Goal: Task Accomplishment & Management: Use online tool/utility

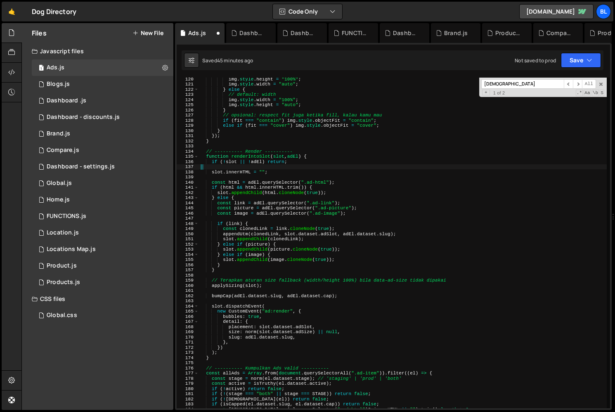
scroll to position [645, 0]
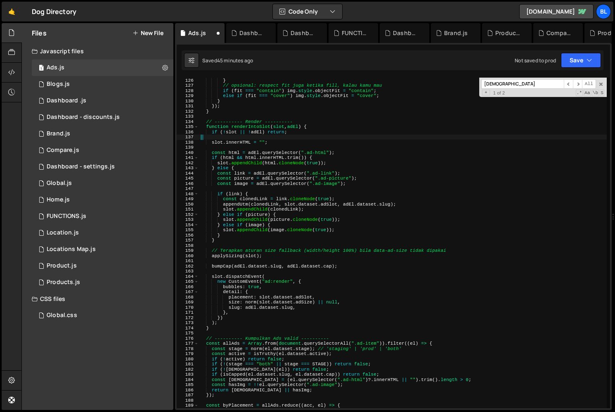
click at [247, 121] on div "} // opsional: respect fit juga ketika fill, kalau kamu mau if ( fit === "conta…" at bounding box center [403, 248] width 408 height 341
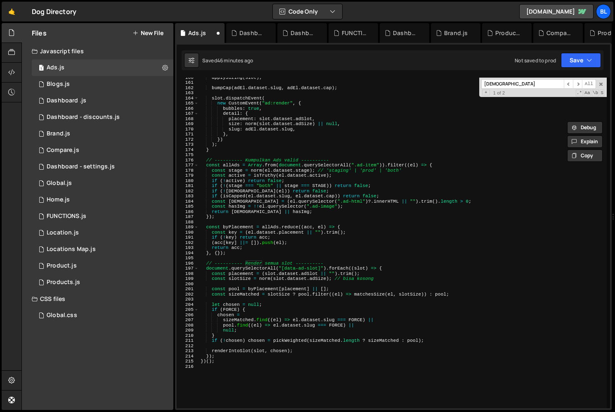
scroll to position [883, 0]
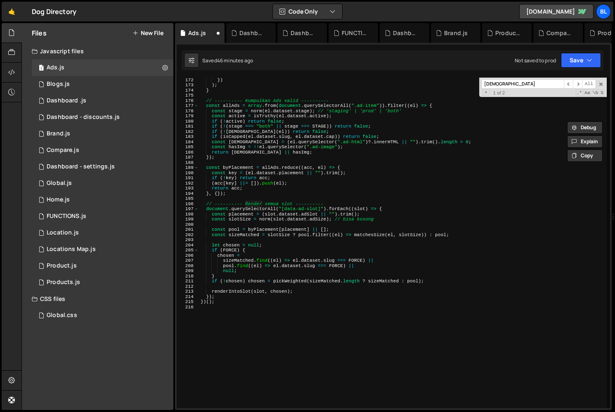
click at [236, 290] on div "}) ) ; } // ---------- [GEOGRAPHIC_DATA] Ads valid ---------- const allAds = Ar…" at bounding box center [403, 247] width 408 height 341
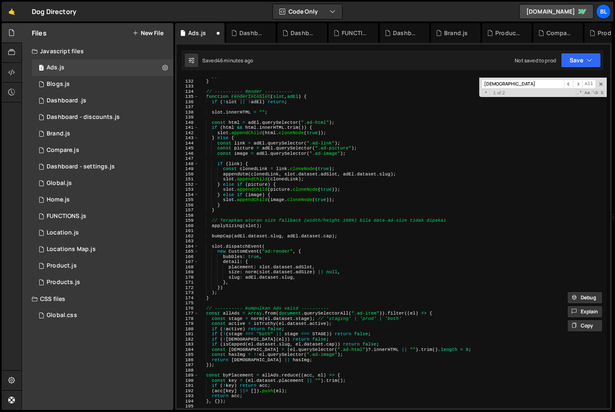
scroll to position [645, 0]
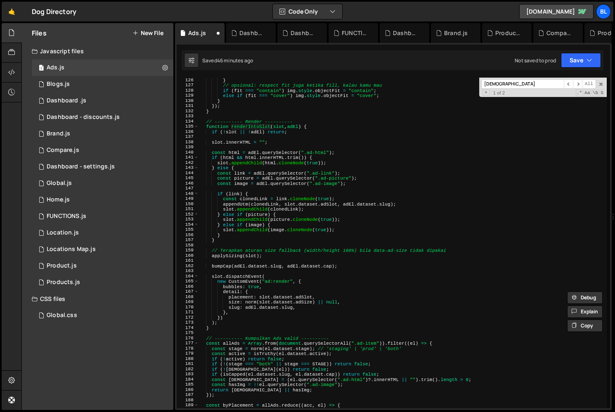
click at [228, 253] on div "} // opsional: respect fit juga ketika fill, kalau kamu mau if ( fit === "conta…" at bounding box center [403, 248] width 408 height 341
click at [295, 257] on div "} // opsional: respect fit juga ketika fill, kalau kamu mau if ( fit === "conta…" at bounding box center [403, 248] width 408 height 341
click at [230, 226] on div "} // opsional: respect fit juga ketika fill, kalau kamu mau if ( fit === "conta…" at bounding box center [403, 248] width 408 height 341
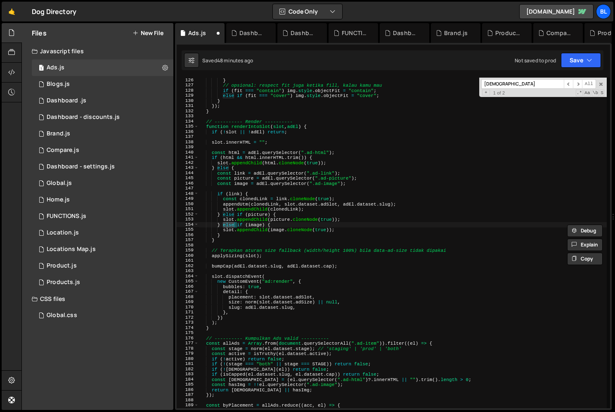
click at [282, 193] on div "} // opsional: respect fit juga ketika fill, kalau kamu mau if ( fit === "conta…" at bounding box center [403, 248] width 408 height 341
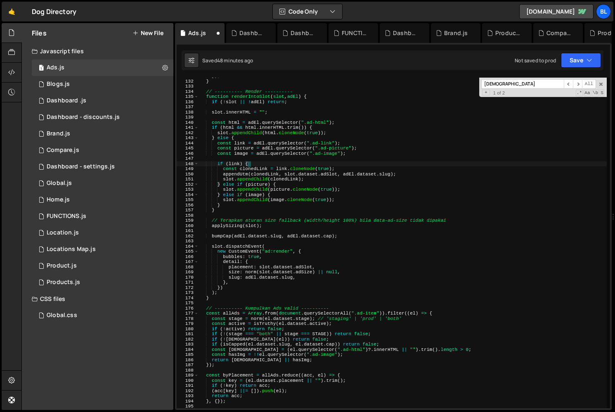
scroll to position [675, 0]
drag, startPoint x: 293, startPoint y: 251, endPoint x: 282, endPoint y: 251, distance: 11.1
click at [282, 251] on div "}) ; } // ---------- Render ---------- function renderIntoSlot ( slot , adEl ) …" at bounding box center [403, 244] width 408 height 341
type textarea "new CustomEvent("ad:render", {"
click at [270, 254] on div "}) ; } // ---------- Render ---------- function renderIntoSlot ( slot , adEl ) …" at bounding box center [403, 244] width 408 height 341
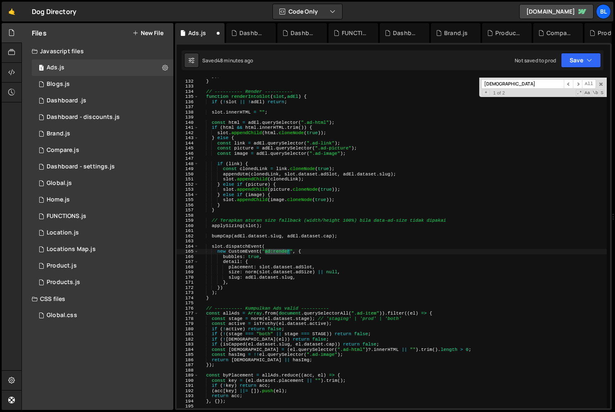
drag, startPoint x: 265, startPoint y: 250, endPoint x: 288, endPoint y: 253, distance: 23.3
click at [288, 253] on div "}) ; } // ---------- Render ---------- function renderIntoSlot ( slot , adEl ) …" at bounding box center [403, 244] width 408 height 341
click at [380, 254] on div "}) ; } // ---------- Render ---------- function renderIntoSlot ( slot , adEl ) …" at bounding box center [403, 244] width 408 height 341
paste input "ad:rend"
type input "ad:[PERSON_NAME]"
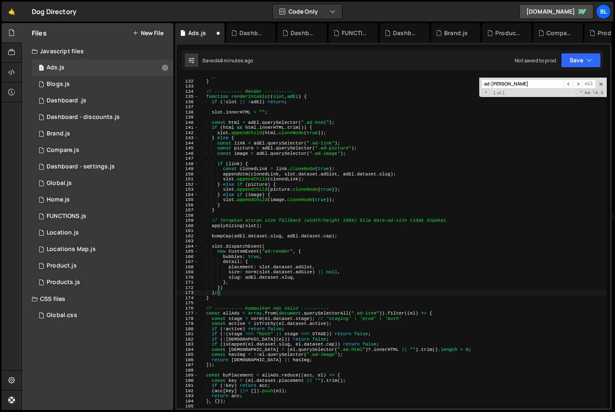
click at [286, 291] on div "}) ; } // ---------- Render ---------- function renderIntoSlot ( slot , adEl ) …" at bounding box center [403, 244] width 408 height 341
click at [216, 245] on div "}) ; } // ---------- Render ---------- function renderIntoSlot ( slot , adEl ) …" at bounding box center [403, 244] width 408 height 341
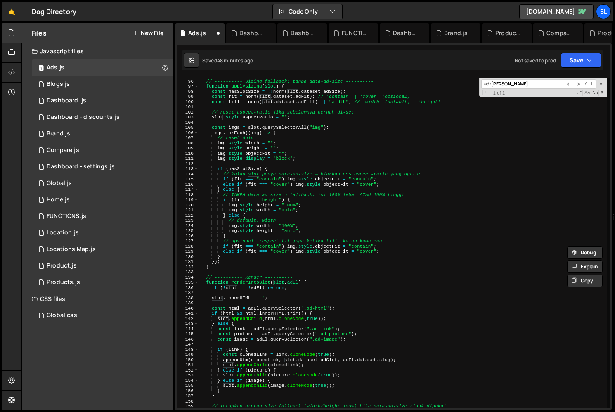
scroll to position [421, 0]
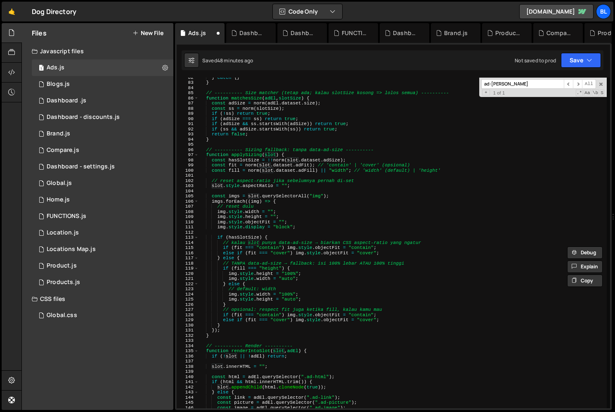
click at [320, 218] on div "} catch { } } // ---------- Size matcher (tetap ada; kalau slotSize kosong => l…" at bounding box center [403, 245] width 408 height 341
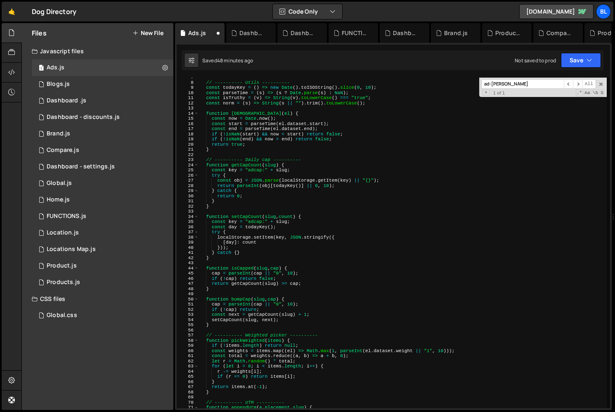
scroll to position [0, 0]
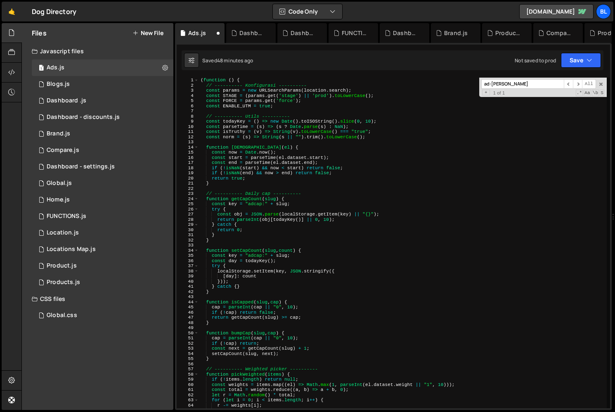
click at [370, 206] on div "( function ( ) { // ---------- Konfigurasi ---------- const params = new URLSea…" at bounding box center [403, 248] width 408 height 341
click at [359, 281] on div "( function ( ) { // ---------- Konfigurasi ---------- const params = new URLSea…" at bounding box center [403, 248] width 408 height 341
type textarea "})();"
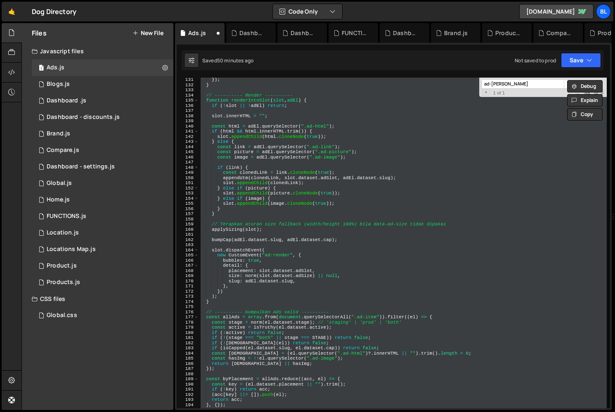
scroll to position [815, 0]
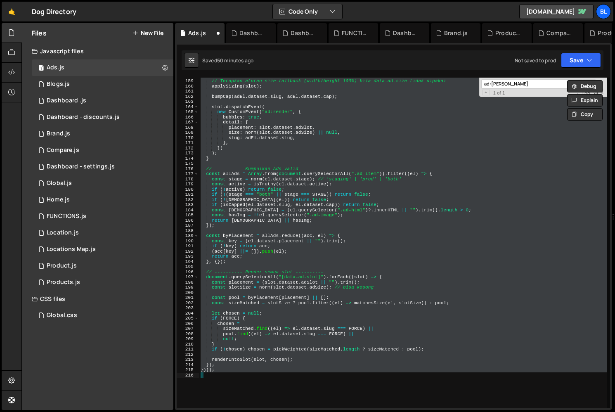
click at [280, 355] on div "// Terapkan aturan size fallback (width/height 100%) bila data-ad-size tidak di…" at bounding box center [403, 243] width 408 height 331
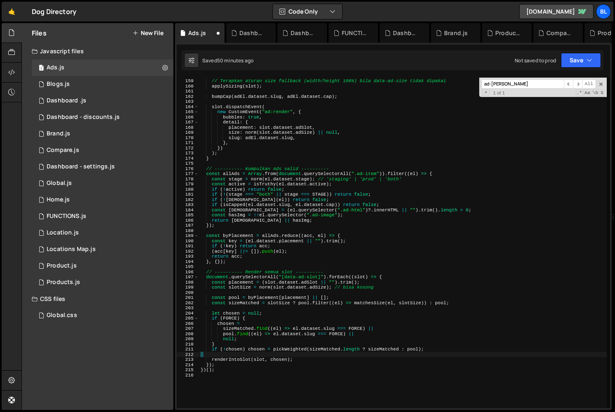
click at [280, 355] on div "// Terapkan aturan size fallback (width/height 100%) bila data-ad-size tidak di…" at bounding box center [403, 243] width 408 height 341
click at [237, 351] on div "// Terapkan aturan size fallback (width/height 100%) bila data-ad-size tidak di…" at bounding box center [403, 243] width 408 height 341
type textarea "if (!chosen) chosen = pickWeighted(sizeMatched.length ? sizeMatched : pool);"
click at [234, 357] on div "// Terapkan aturan size fallback (width/height 100%) bila data-ad-size tidak di…" at bounding box center [403, 243] width 408 height 341
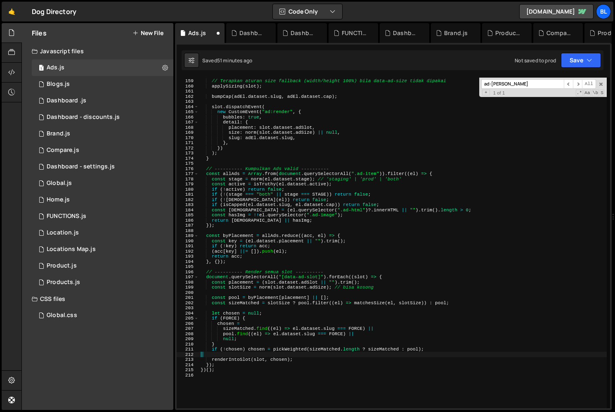
click at [224, 354] on div "// Terapkan aturan size fallback (width/height 100%) bila data-ad-size tidak di…" at bounding box center [403, 243] width 408 height 341
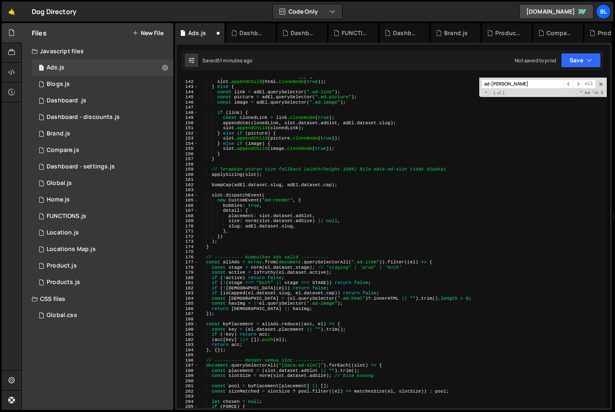
scroll to position [726, 0]
click at [263, 205] on div "if ( html && html . innerHTML . trim ( )) { slot . appendChild ( html . cloneNo…" at bounding box center [403, 244] width 408 height 341
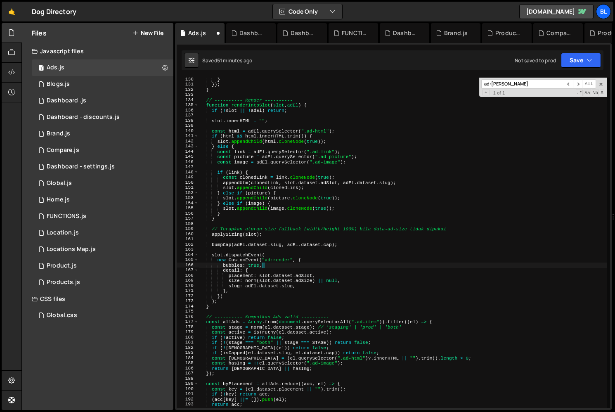
click at [221, 136] on div "} }) ; } // ---------- Render ---------- function renderIntoSlot ( slot , adEl …" at bounding box center [403, 247] width 408 height 341
click at [223, 140] on div "} }) ; } // ---------- Render ---------- function renderIntoSlot ( slot , adEl …" at bounding box center [403, 247] width 408 height 341
type textarea "slot.appendChild(html.cloneNode(true));"
click at [223, 140] on div "} }) ; } // ---------- Render ---------- function renderIntoSlot ( slot , adEl …" at bounding box center [403, 247] width 408 height 341
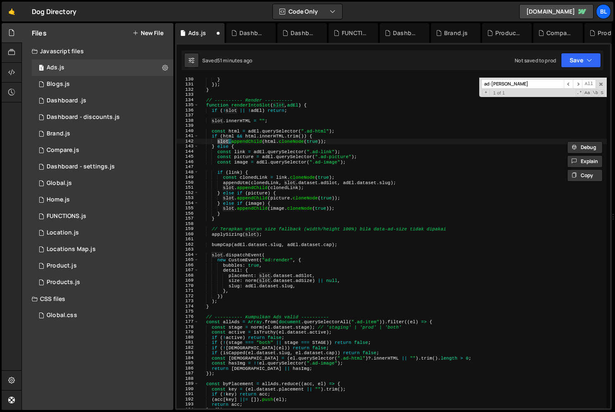
click at [230, 222] on div "} }) ; } // ---------- Render ---------- function renderIntoSlot ( slot , adEl …" at bounding box center [403, 247] width 408 height 341
click at [236, 212] on div "} }) ; } // ---------- Render ---------- function renderIntoSlot ( slot , adEl …" at bounding box center [403, 247] width 408 height 341
type textarea "}"
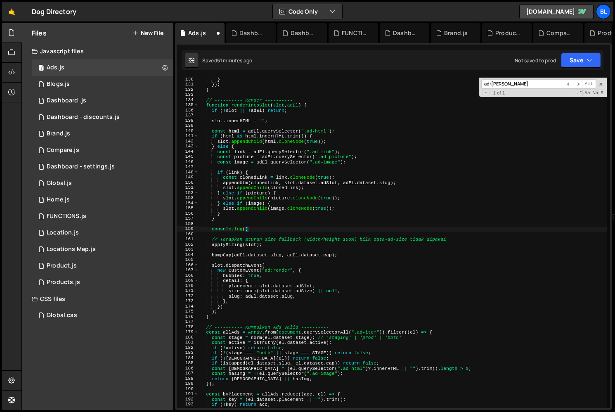
scroll to position [0, 3]
paste textarea "slot)"
click at [236, 212] on div "} }) ; } // ---------- Render ---------- function renderIntoSlot ( slot , adEl …" at bounding box center [403, 247] width 408 height 341
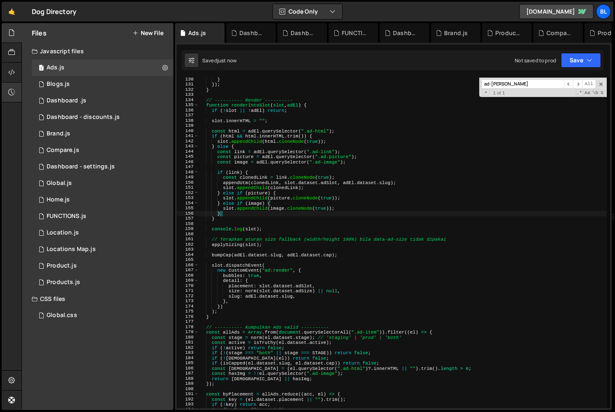
type textarea "}"
click at [90, 315] on div "Global.css 0" at bounding box center [103, 315] width 142 height 17
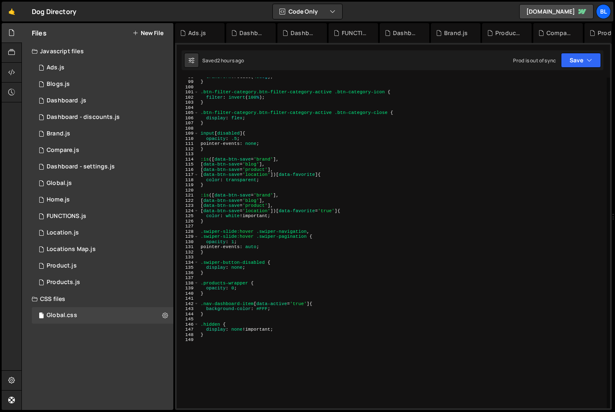
scroll to position [601, 0]
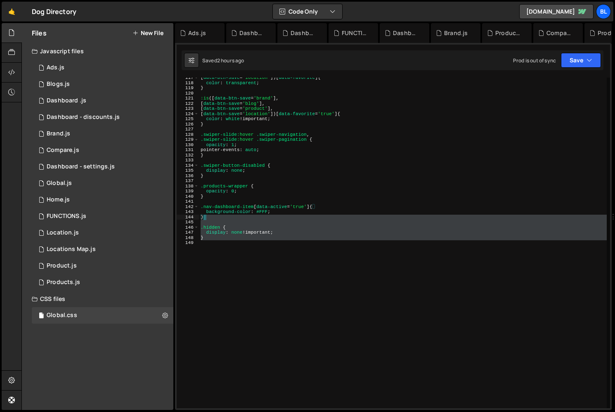
drag, startPoint x: 225, startPoint y: 269, endPoint x: 211, endPoint y: 218, distance: 53.0
click at [211, 218] on div "[ data-btn-save = ' location ' ])[ data-favorite ] { color : transparent ; } :i…" at bounding box center [403, 245] width 408 height 341
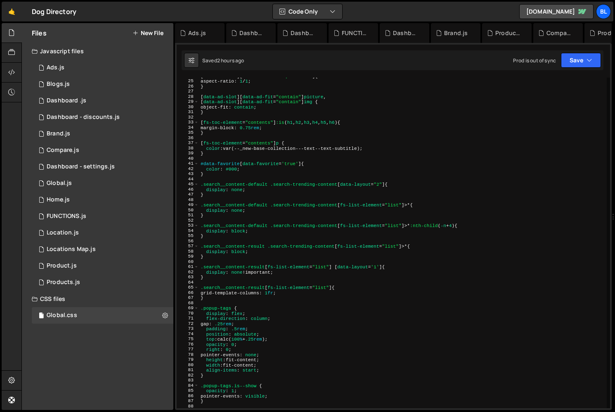
scroll to position [0, 0]
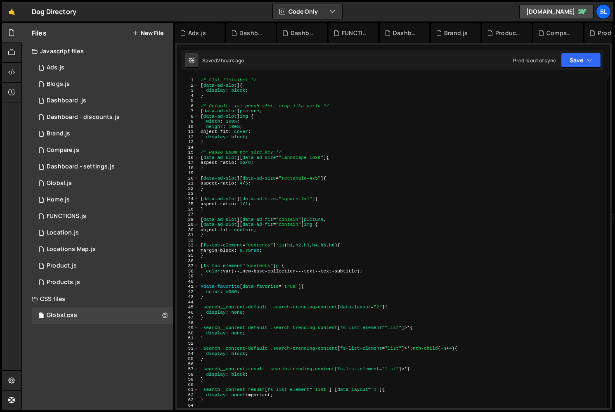
click at [277, 136] on div "/* Slot fleksibel */ [ data-ad-slot ] { display : block ; } /* Default: isi pen…" at bounding box center [403, 248] width 408 height 341
click at [275, 227] on div "/* Slot fleksibel */ [ data-ad-slot ] { display : block ; } /* Default: isi pen…" at bounding box center [403, 248] width 408 height 341
click at [254, 234] on div "/* Slot fleksibel */ [ data-ad-slot ] { display : block ; } /* Default: isi pen…" at bounding box center [403, 248] width 408 height 341
click at [265, 77] on div "1 2 3 4 5 6 7 8 9 10 11 12 13 14 15 16 17 18 19 20 21 22 23 24 25 26 27 28 29 3…" at bounding box center [393, 226] width 437 height 367
click at [240, 75] on div "1 2 3 4 5 6 7 8 9 10 11 12 13 14 15 16 17 18 19 20 21 22 23 24 25 26 27 28 29 3…" at bounding box center [393, 226] width 437 height 367
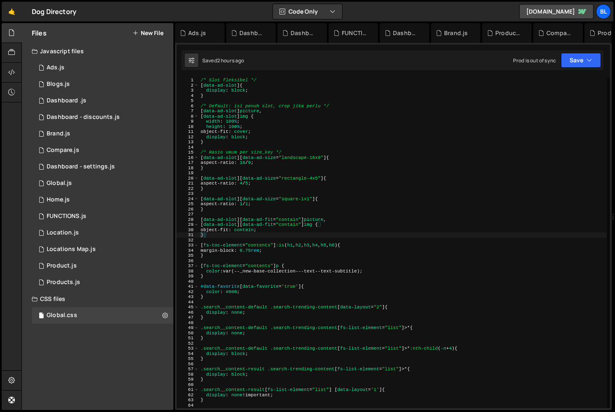
click at [240, 75] on div "1 2 3 4 5 6 7 8 9 10 11 12 13 14 15 16 17 18 19 20 21 22 23 24 25 26 27 28 29 3…" at bounding box center [393, 226] width 437 height 367
click at [235, 75] on div "1 2 3 4 5 6 7 8 9 10 11 12 13 14 15 16 17 18 19 20 21 22 23 24 25 26 27 28 29 3…" at bounding box center [393, 226] width 437 height 367
click at [232, 81] on div "/* Slot fleksibel */ [ data-ad-slot ] { display : block ; } /* Default: isi pen…" at bounding box center [403, 248] width 408 height 341
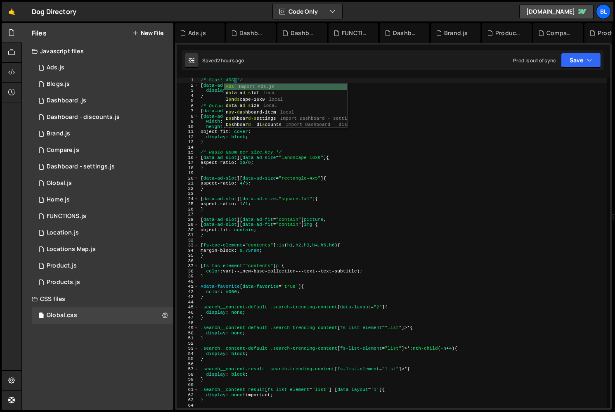
scroll to position [0, 2]
type textarea "/* Start ADS */"
click at [249, 76] on div "1 2 3 4 5 6 7 8 9 10 11 12 13 14 15 16 17 18 19 20 21 22 23 24 25 26 27 28 29 3…" at bounding box center [393, 226] width 437 height 367
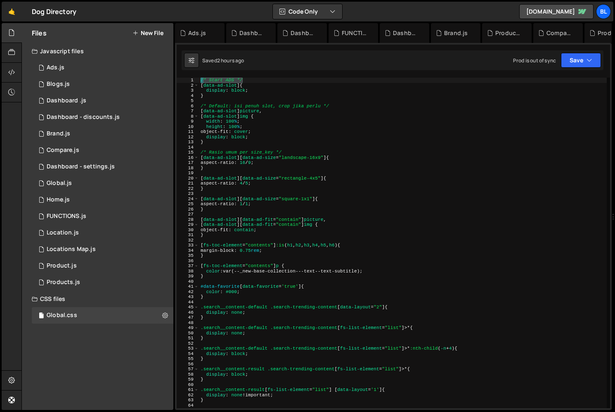
drag, startPoint x: 248, startPoint y: 81, endPoint x: 195, endPoint y: 82, distance: 53.7
click at [195, 82] on div "/* Start ADS */ 1 2 3 4 5 6 7 8 9 10 11 12 13 14 15 16 17 18 19 20 21 22 23 24 …" at bounding box center [394, 243] width 434 height 331
click at [235, 196] on div "/* Start ADS */ [ data-ad-slot ] { display : block ; } /* Default: isi penuh sl…" at bounding box center [403, 248] width 408 height 341
click at [289, 152] on div "/* Start ADS */ [ data-ad-slot ] { display : block ; } /* Default: isi penuh sl…" at bounding box center [403, 248] width 408 height 341
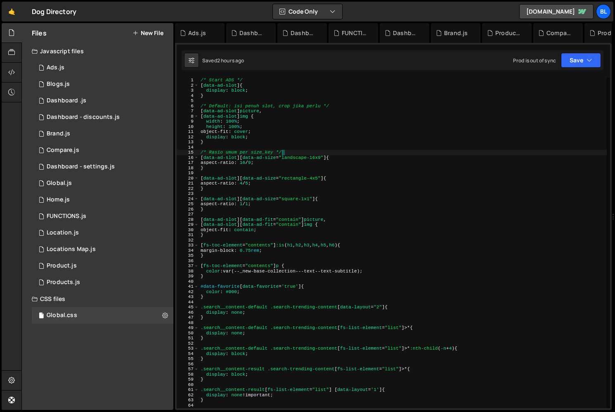
click at [286, 144] on div "/* Start ADS */ [ data-ad-slot ] { display : block ; } /* Default: isi penuh sl…" at bounding box center [403, 248] width 408 height 341
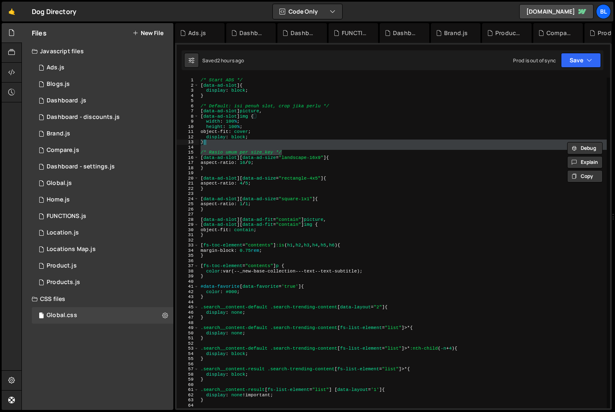
type textarea "}"
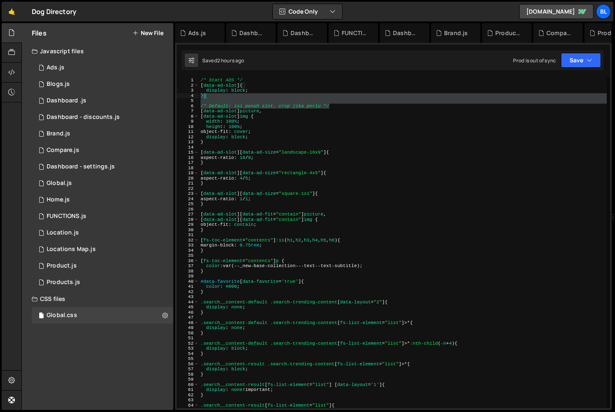
drag, startPoint x: 344, startPoint y: 104, endPoint x: 337, endPoint y: 97, distance: 9.6
click at [337, 97] on div "/* Start ADS */ [ data-ad-slot ] { display : block ; } /* Default: isi penuh sl…" at bounding box center [403, 248] width 408 height 341
type textarea "}"
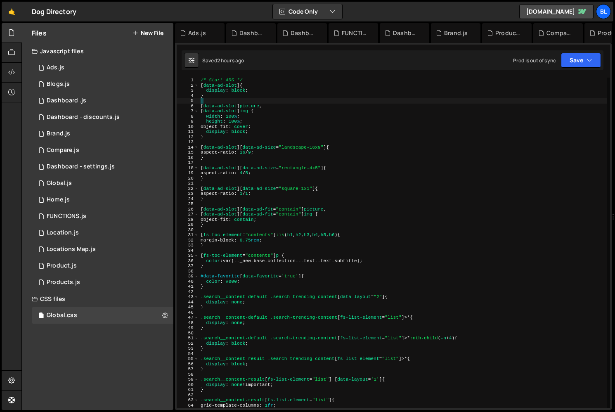
click at [250, 229] on div "/* Start ADS */ [ data-ad-slot ] { display : block ; } [ data-ad-slot ] picture…" at bounding box center [403, 248] width 408 height 341
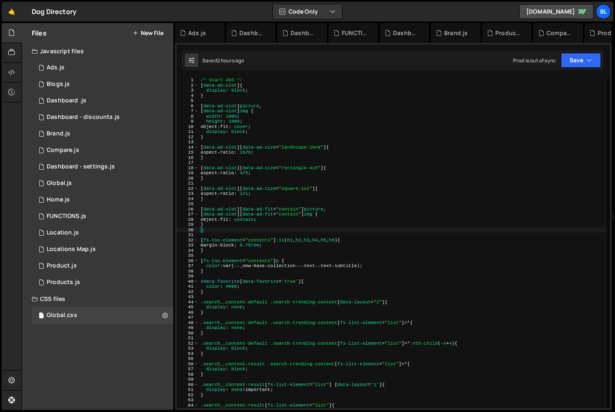
paste textarea "/* Start ADS */"
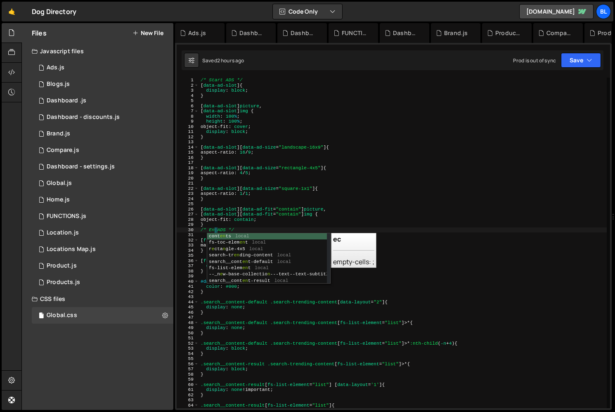
scroll to position [0, 1]
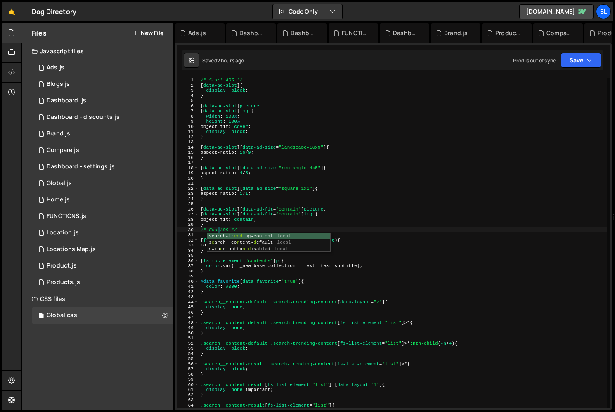
click at [260, 218] on div "/* Start ADS */ [ data-ad-slot ] { display : block ; } [ data-ad-slot ] picture…" at bounding box center [403, 248] width 408 height 341
click at [259, 241] on div "/* Start ADS */ [ data-ad-slot ] { display : block ; } [ data-ad-slot ] picture…" at bounding box center [403, 248] width 408 height 341
type textarea "[fs-toc-element="contents"] :is(h1, h2, h3, h4, h5, h6) {"
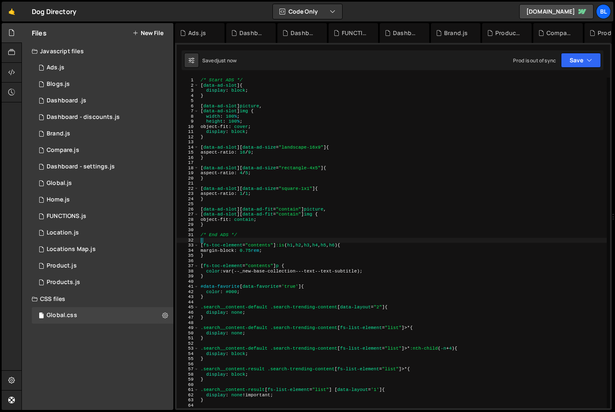
click at [213, 237] on div "/* Start ADS */ [ data-ad-slot ] { display : block ; } [ data-ad-slot ] picture…" at bounding box center [403, 248] width 408 height 341
click at [213, 227] on div "/* Start ADS */ [ data-ad-slot ] { display : block ; } [ data-ad-slot ] picture…" at bounding box center [403, 248] width 408 height 341
type textarea "}"
click at [291, 219] on div "/* Start ADS */ [ data-ad-slot ] { display : block ; } [ data-ad-slot ] picture…" at bounding box center [403, 248] width 408 height 341
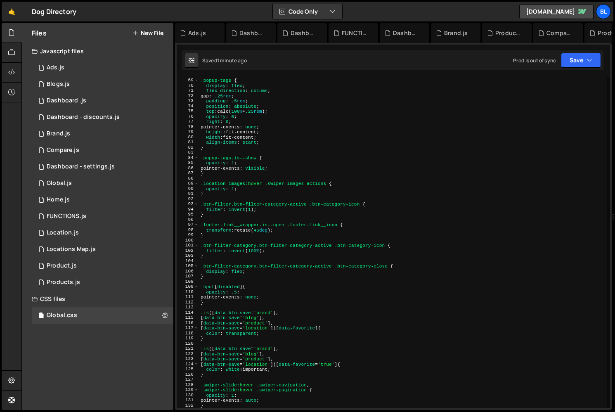
scroll to position [381, 0]
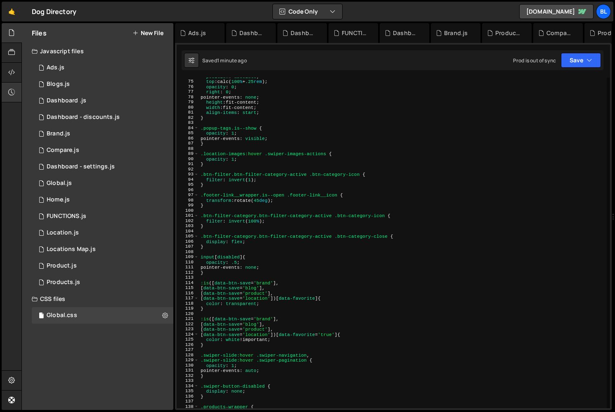
type textarea "object-fit: contain;"
